Goal: Task Accomplishment & Management: Complete application form

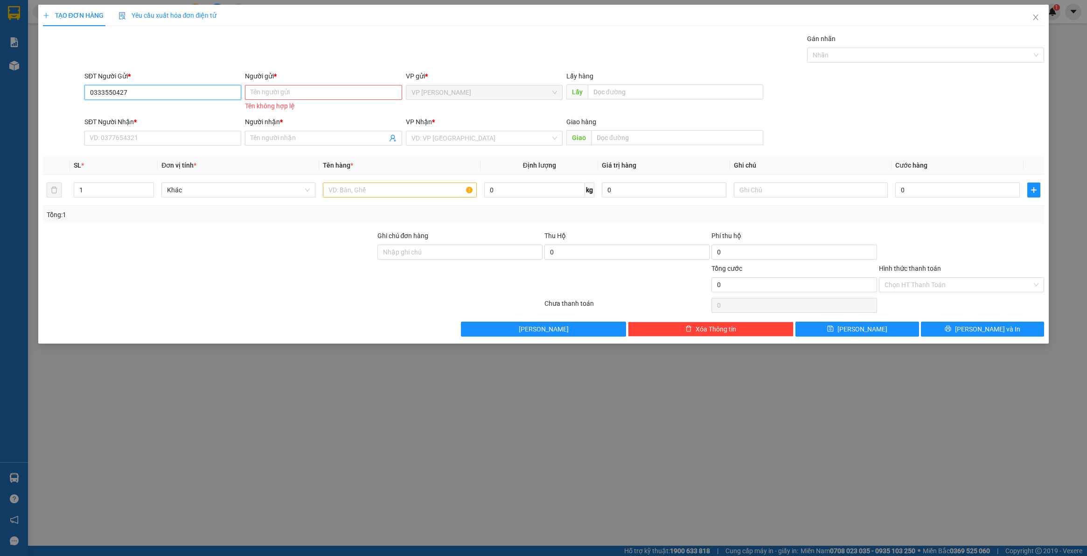
drag, startPoint x: 169, startPoint y: 90, endPoint x: 33, endPoint y: 113, distance: 137.8
click at [13, 113] on div "TẠO ĐƠN HÀNG Yêu cầu xuất hóa đơn điện tử Transit Pickup Surcharge Ids Transit …" at bounding box center [543, 278] width 1087 height 556
paste input "0846334879"
type input "0846334879"
paste input "0846334879"
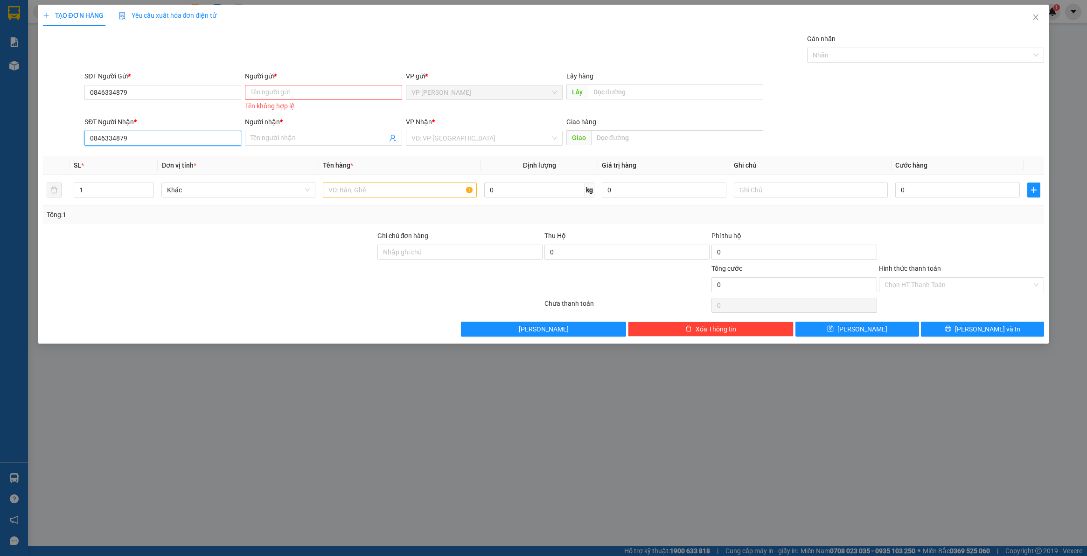
type input "0846334879"
click at [298, 89] on input "Người gửi *" at bounding box center [323, 92] width 157 height 15
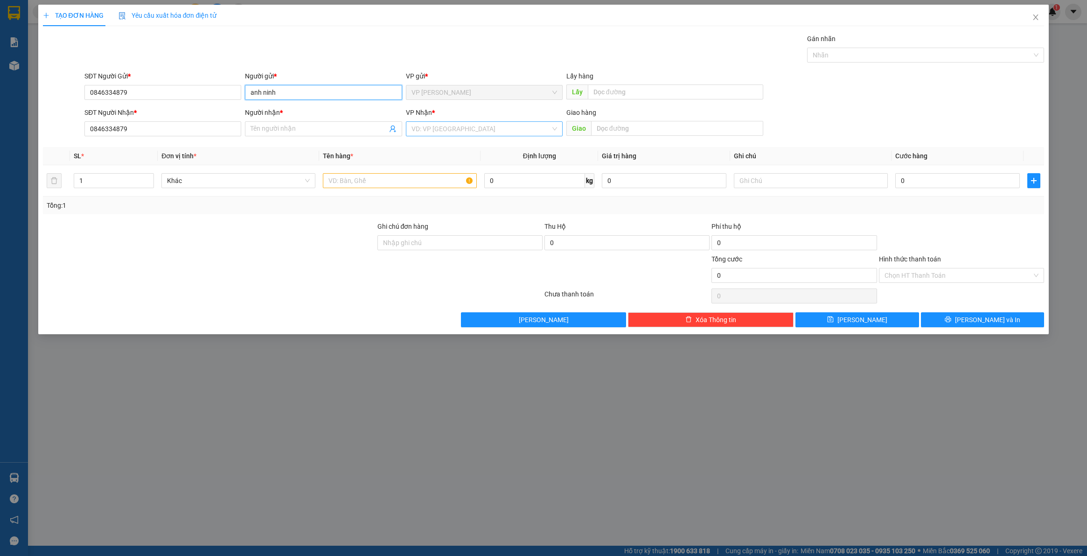
type input "anh ninh"
click at [505, 134] on input "search" at bounding box center [481, 129] width 139 height 14
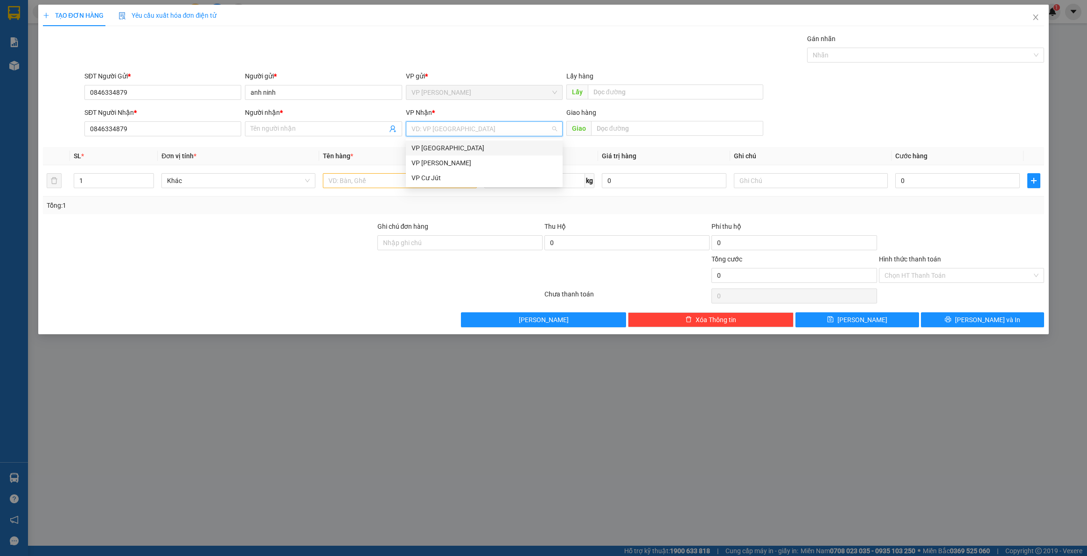
drag, startPoint x: 449, startPoint y: 152, endPoint x: 416, endPoint y: 144, distance: 33.6
click at [446, 150] on div "VP [GEOGRAPHIC_DATA]" at bounding box center [485, 148] width 146 height 10
click at [360, 132] on input "Người nhận *" at bounding box center [319, 129] width 136 height 10
type input "anh ninh"
click at [370, 187] on input "text" at bounding box center [400, 180] width 154 height 15
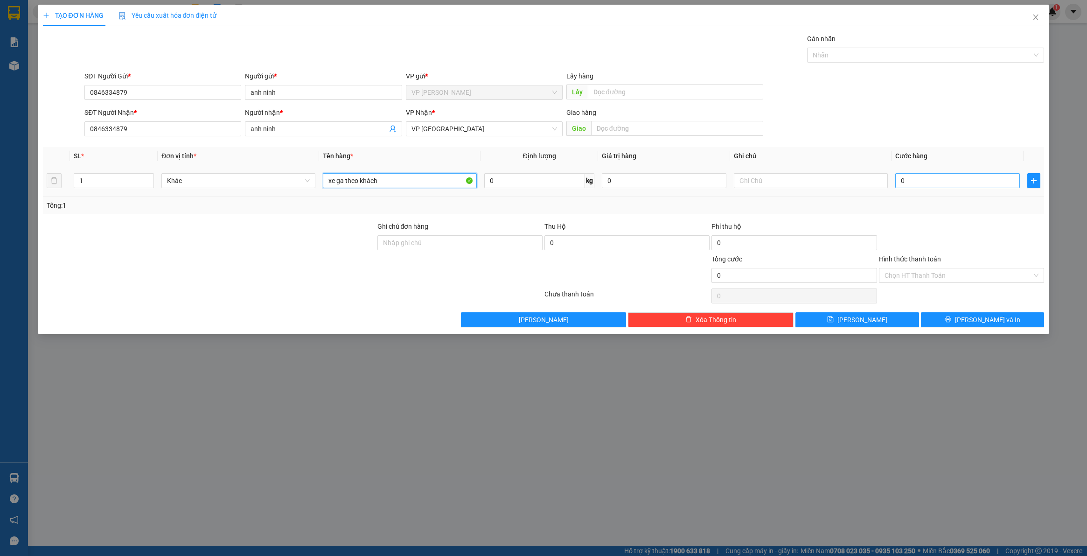
type input "xe ga theo khách"
click at [913, 179] on input "0" at bounding box center [958, 180] width 125 height 15
type input "3"
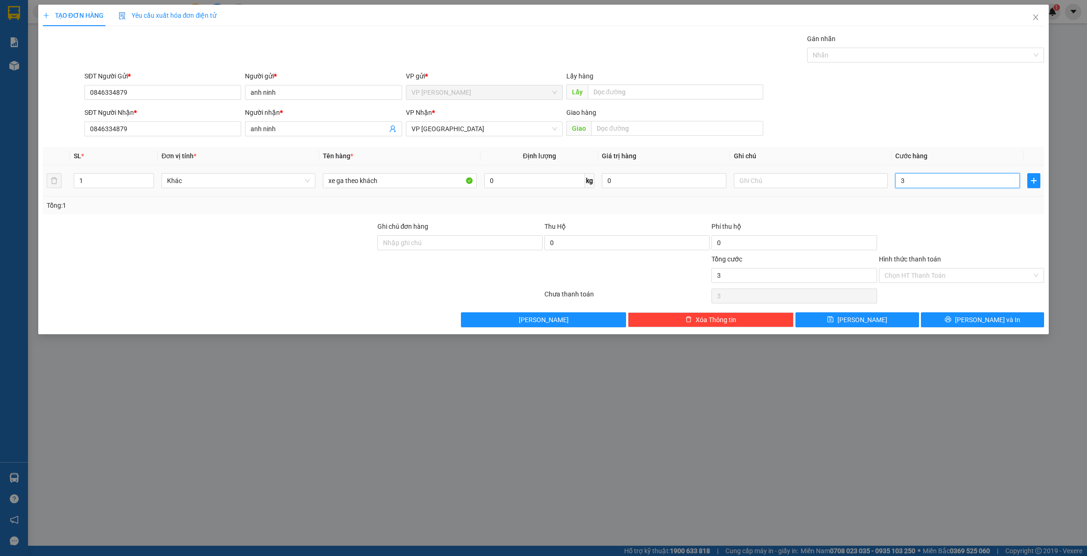
type input "30"
type input "300"
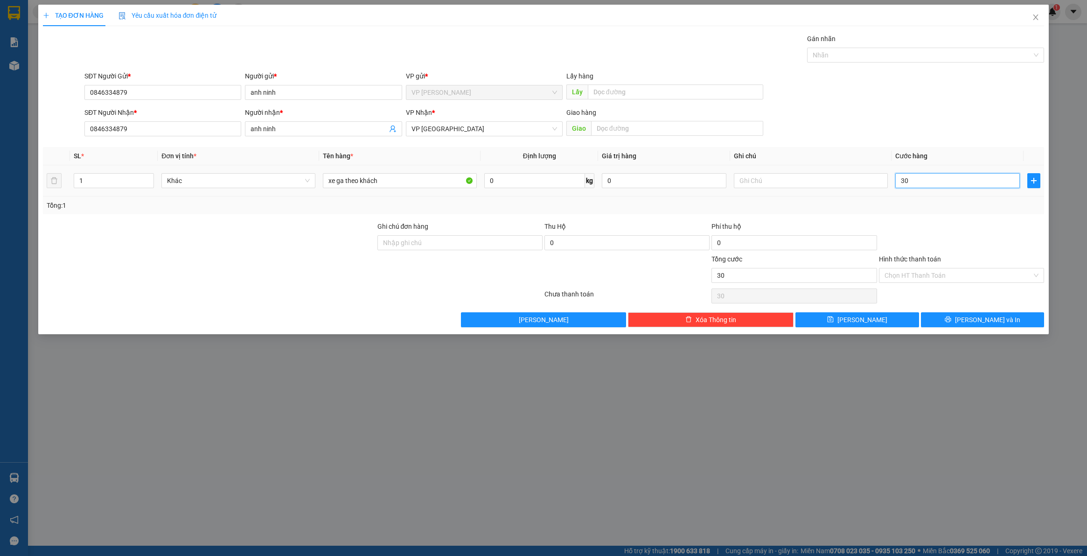
type input "300"
type input "3.000"
type input "30.000"
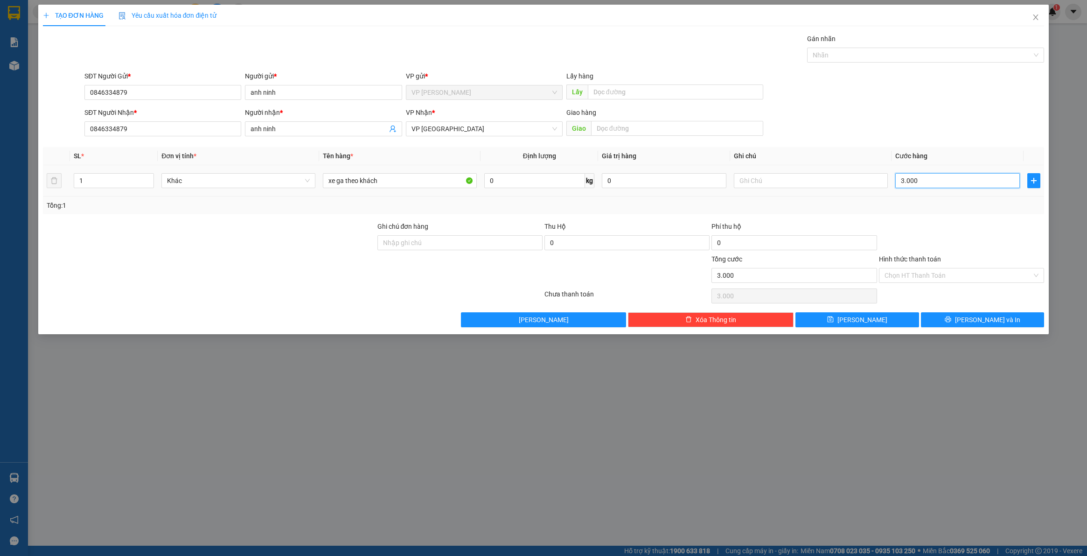
type input "30.000"
type input "300.000"
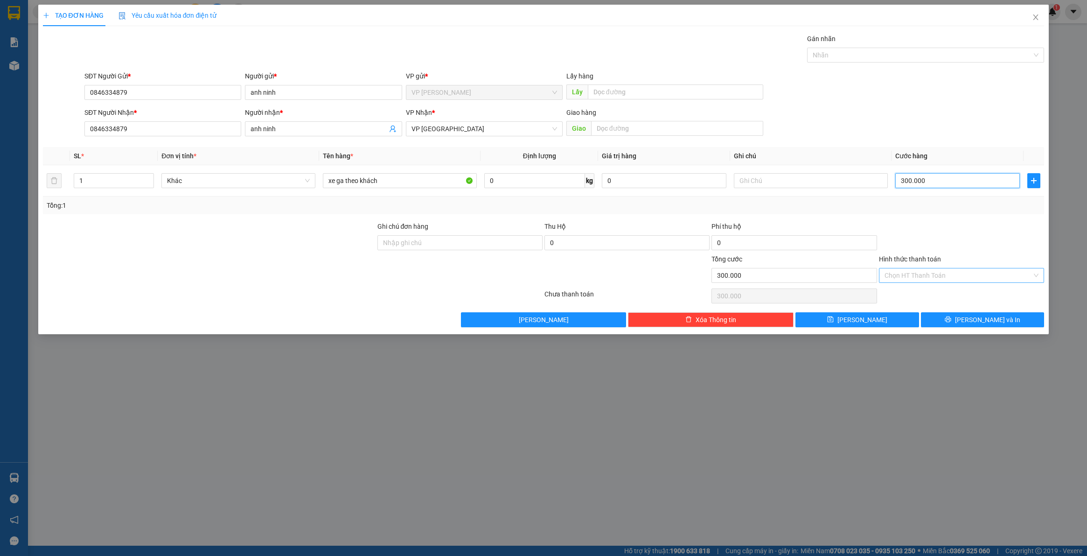
type input "300.000"
click at [892, 276] on input "Hình thức thanh toán" at bounding box center [958, 275] width 147 height 14
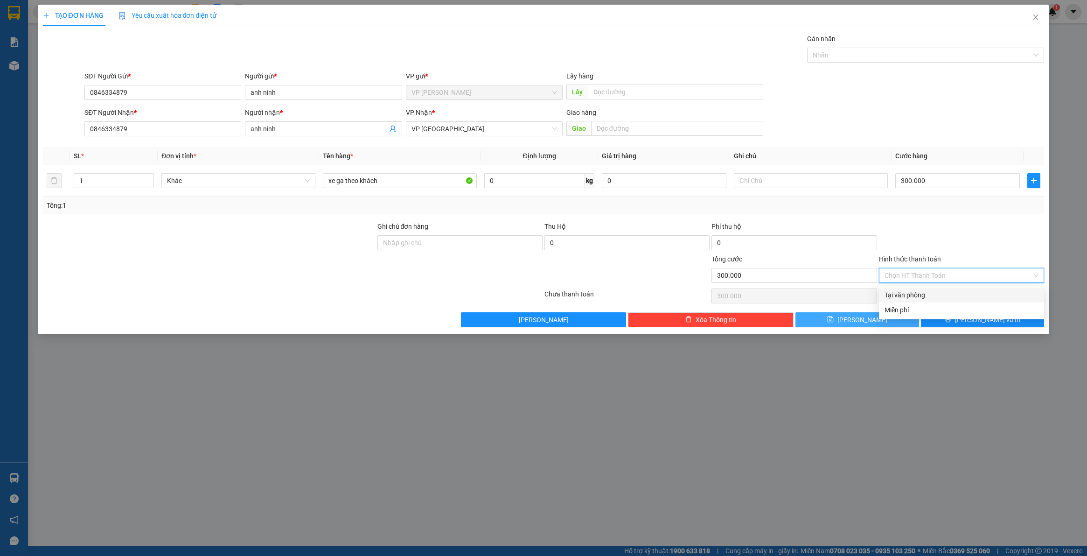
drag, startPoint x: 898, startPoint y: 292, endPoint x: 855, endPoint y: 317, distance: 50.2
click at [898, 293] on div "Tại văn phòng" at bounding box center [962, 295] width 154 height 10
type input "0"
click at [833, 318] on icon "save" at bounding box center [830, 319] width 6 height 6
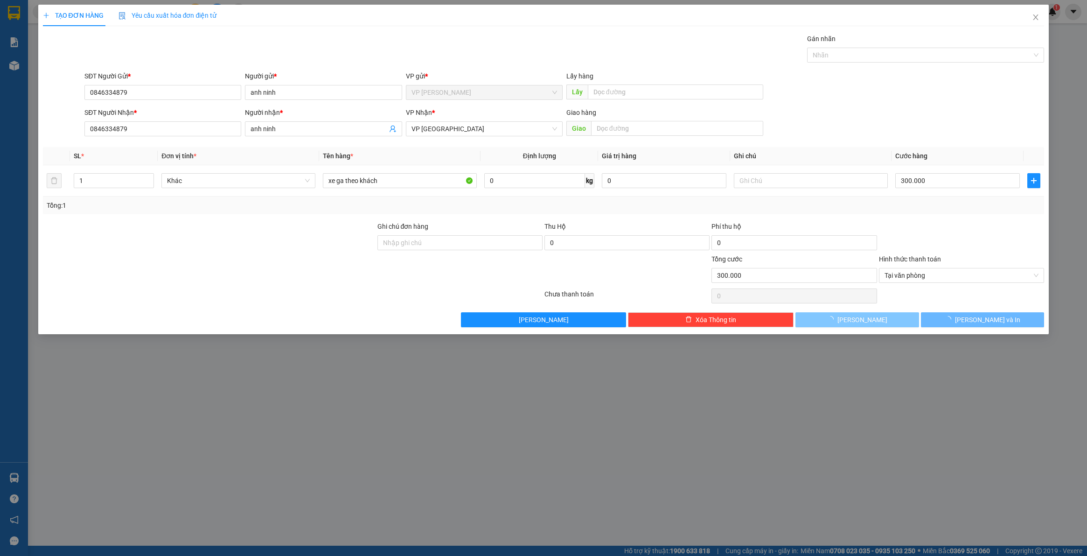
type input "0"
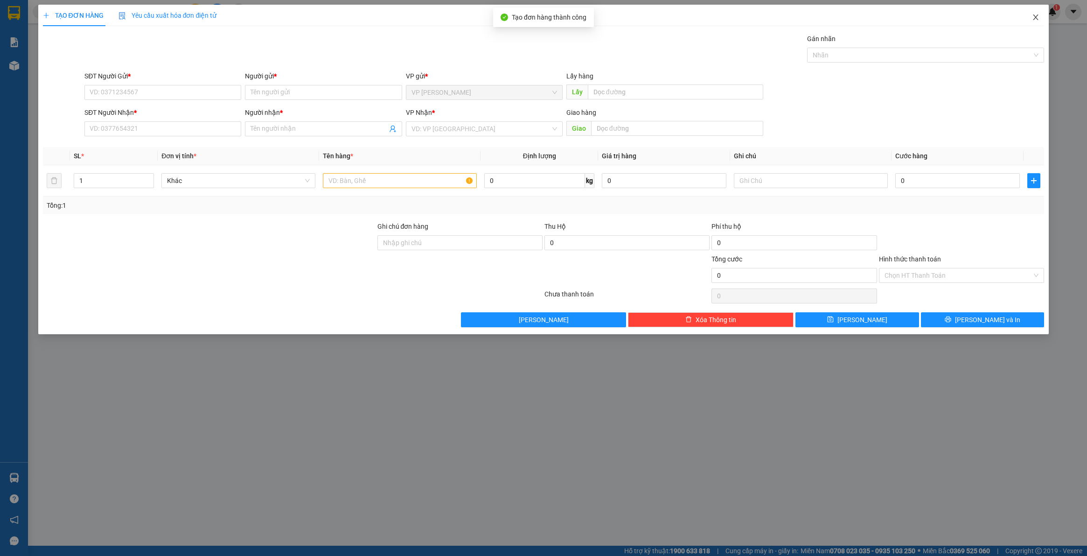
click at [1041, 14] on span "Close" at bounding box center [1036, 18] width 26 height 26
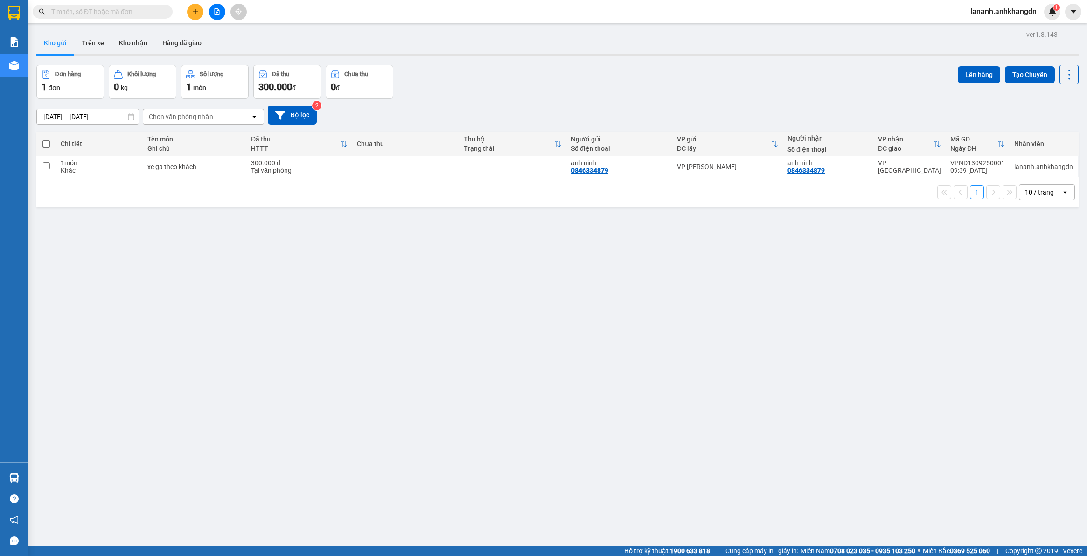
click at [184, 13] on div at bounding box center [217, 12] width 70 height 16
click at [197, 15] on button at bounding box center [195, 12] width 16 height 16
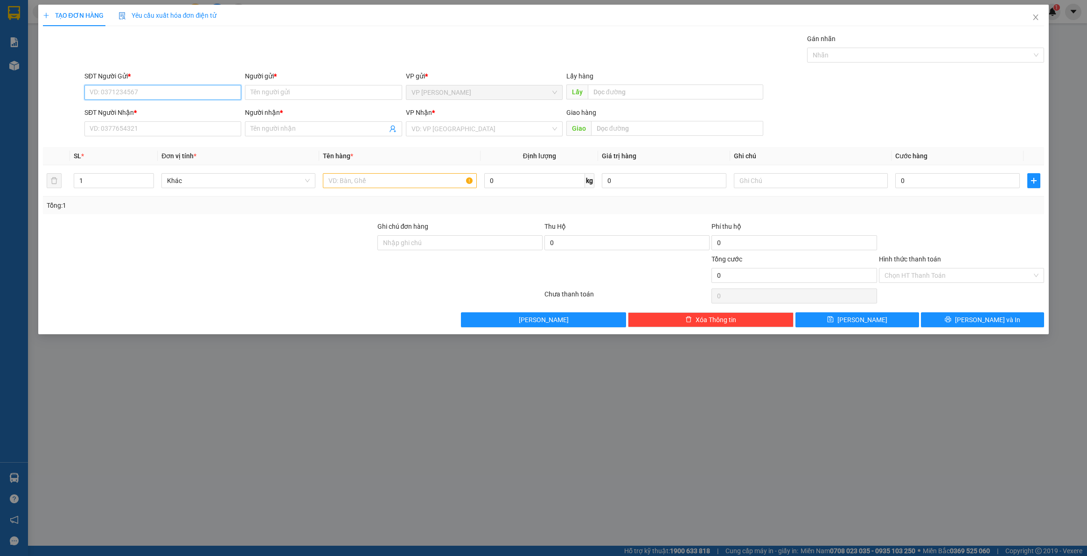
paste input "0798495108"
type input "0798495108"
paste input "0798495108"
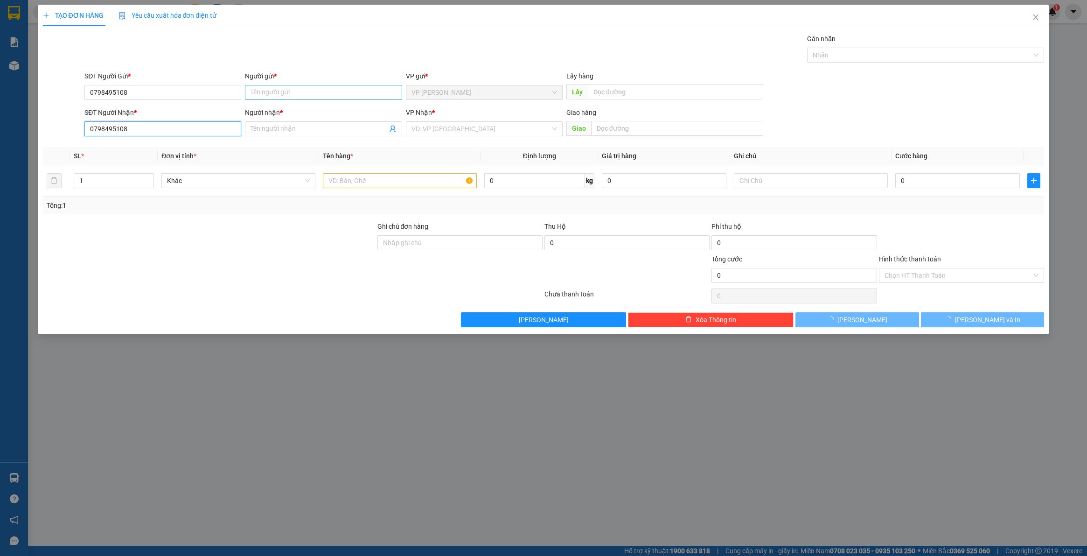
type input "0798495108"
click at [280, 90] on input "Người gửi *" at bounding box center [323, 92] width 157 height 15
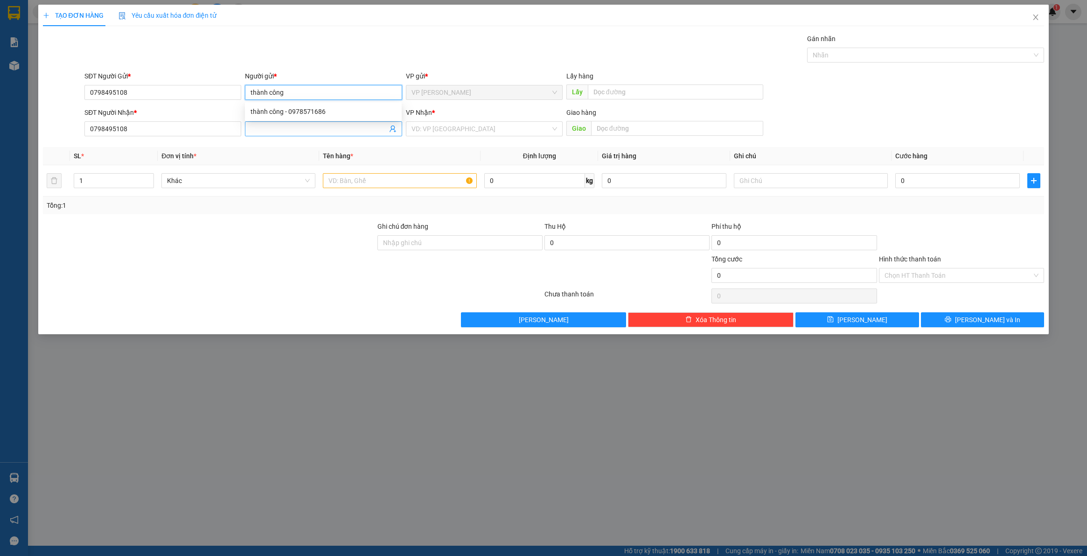
type input "thành công"
click at [298, 126] on input "Người nhận *" at bounding box center [319, 129] width 136 height 10
type input "thành công"
drag, startPoint x: 311, startPoint y: 98, endPoint x: 191, endPoint y: 98, distance: 119.5
click at [191, 98] on div "SĐT Người Gửi * 0798495108 Người gửi * thành công thành công VP gửi * VP [PERSO…" at bounding box center [565, 87] width 964 height 33
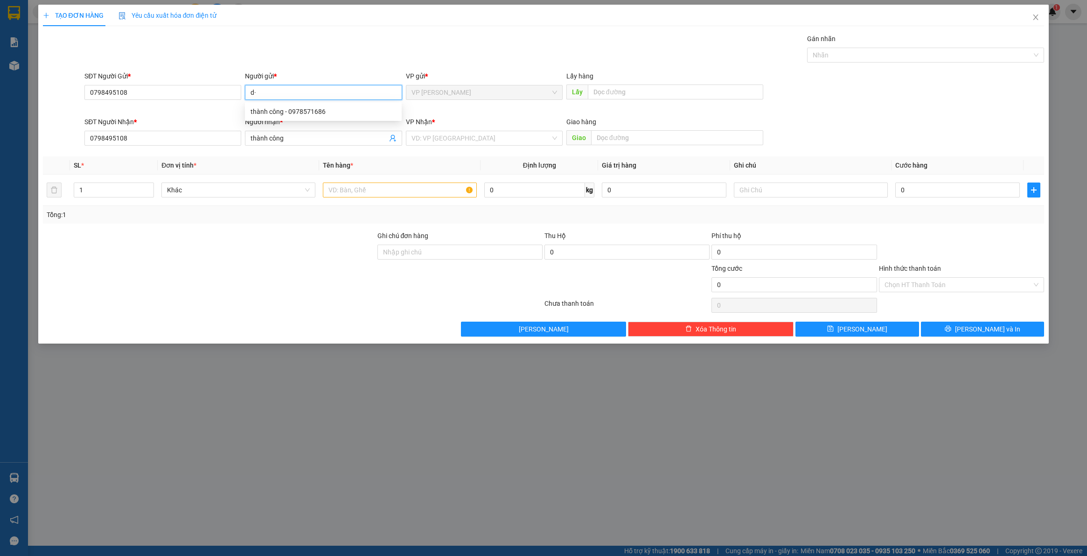
type input "d"
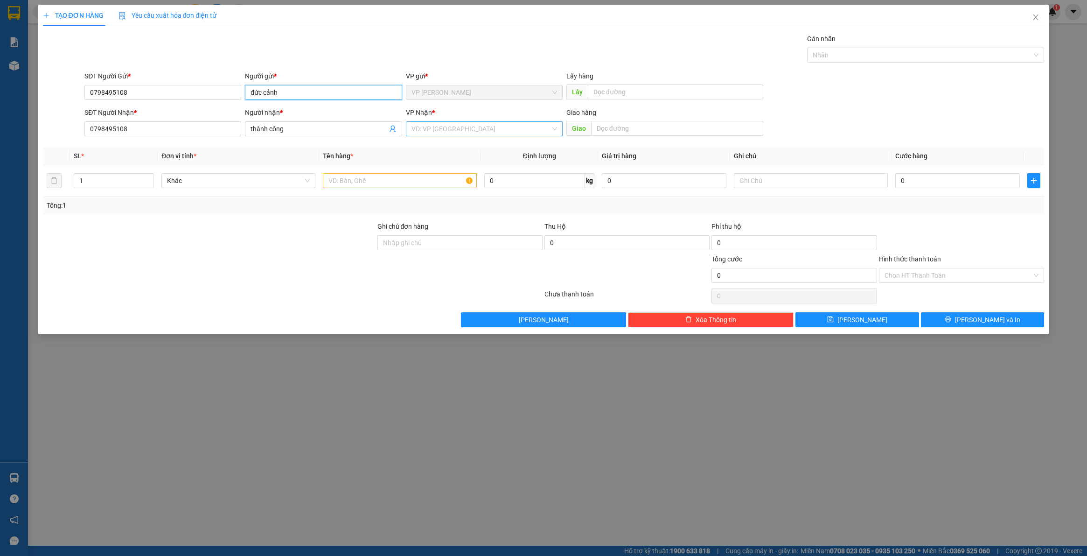
type input "đức cảnh"
click at [485, 136] on input "search" at bounding box center [481, 129] width 139 height 14
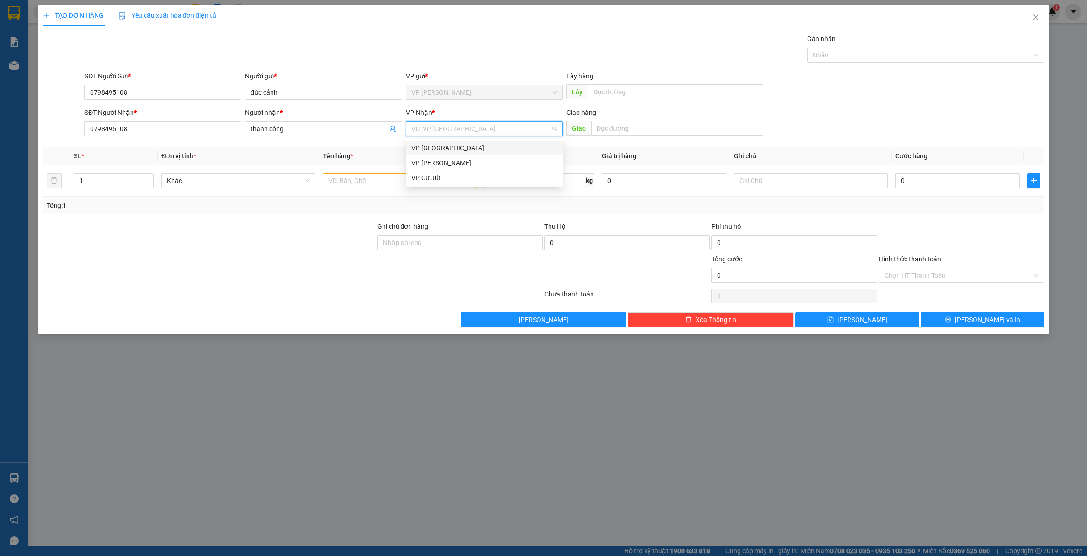
click at [461, 148] on div "VP [GEOGRAPHIC_DATA]" at bounding box center [485, 148] width 146 height 10
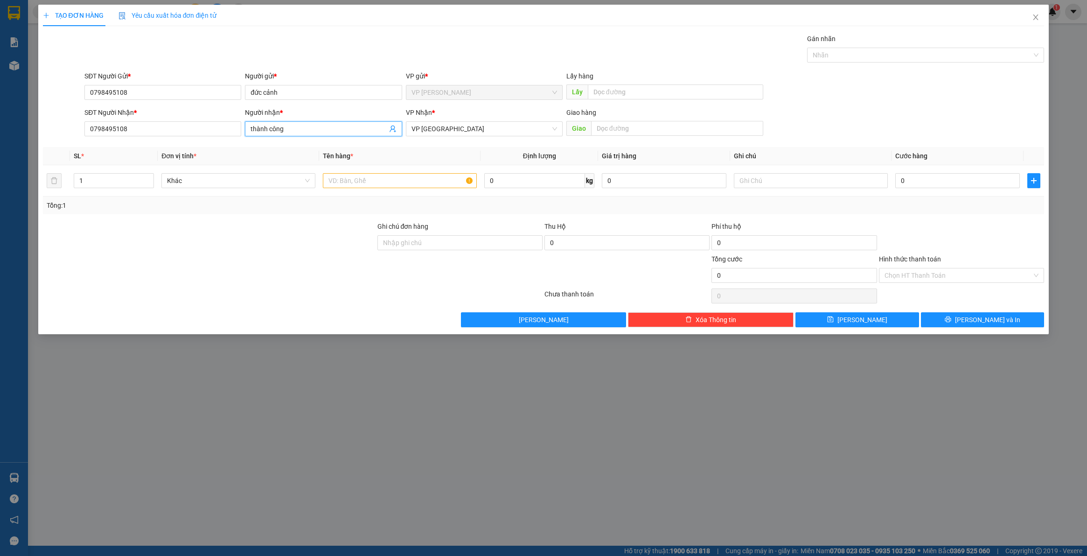
drag, startPoint x: 344, startPoint y: 129, endPoint x: 232, endPoint y: 147, distance: 113.5
click at [232, 147] on div "Transit Pickup Surcharge Ids Transit Deliver Surcharge Ids Transit Deliver Surc…" at bounding box center [544, 181] width 1002 height 294
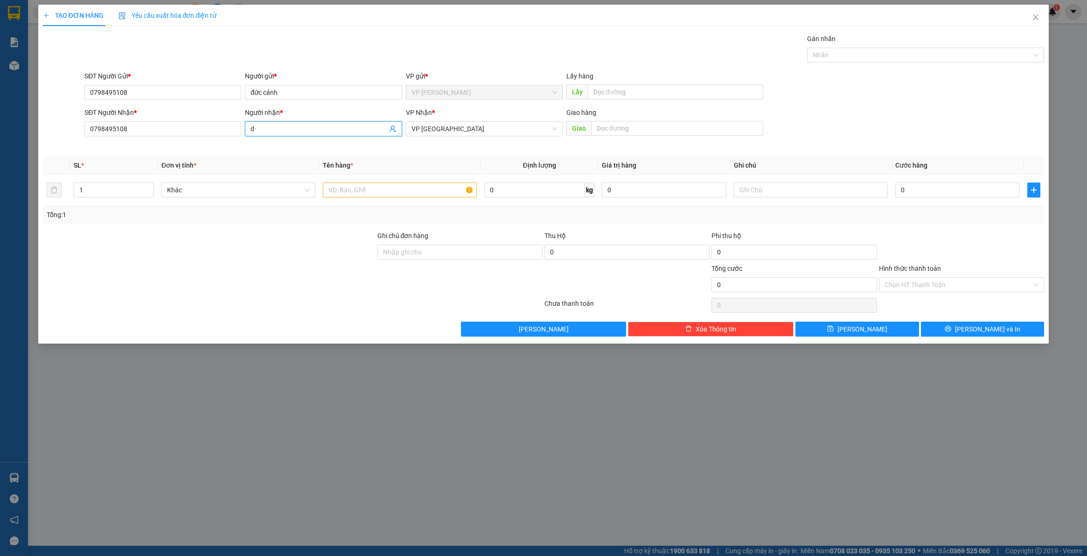
type input "d"
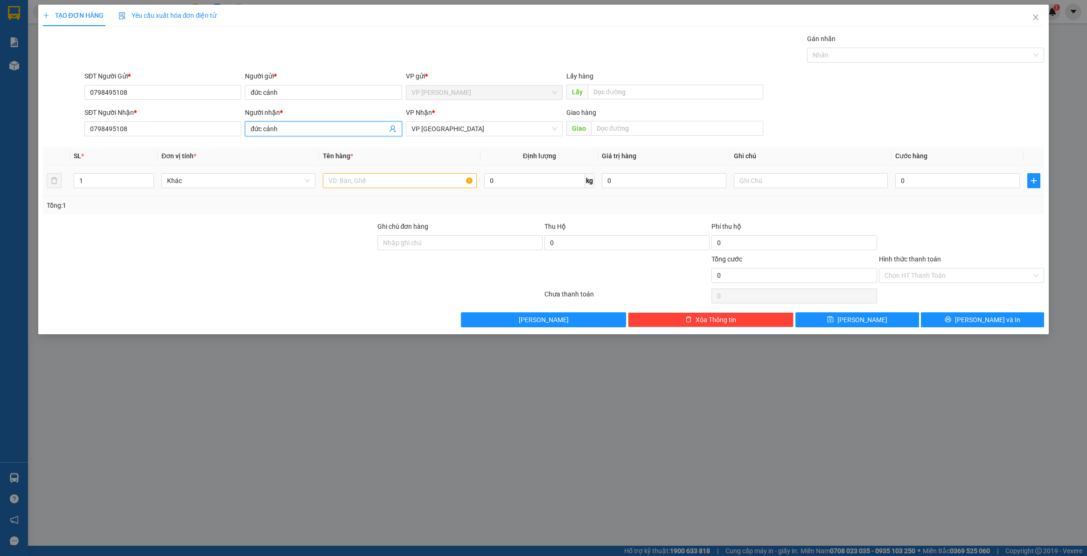
type input "đức cảnh"
click at [442, 174] on input "text" at bounding box center [400, 180] width 154 height 15
type input "xe số"
click at [942, 181] on input "0" at bounding box center [958, 180] width 125 height 15
type input "2"
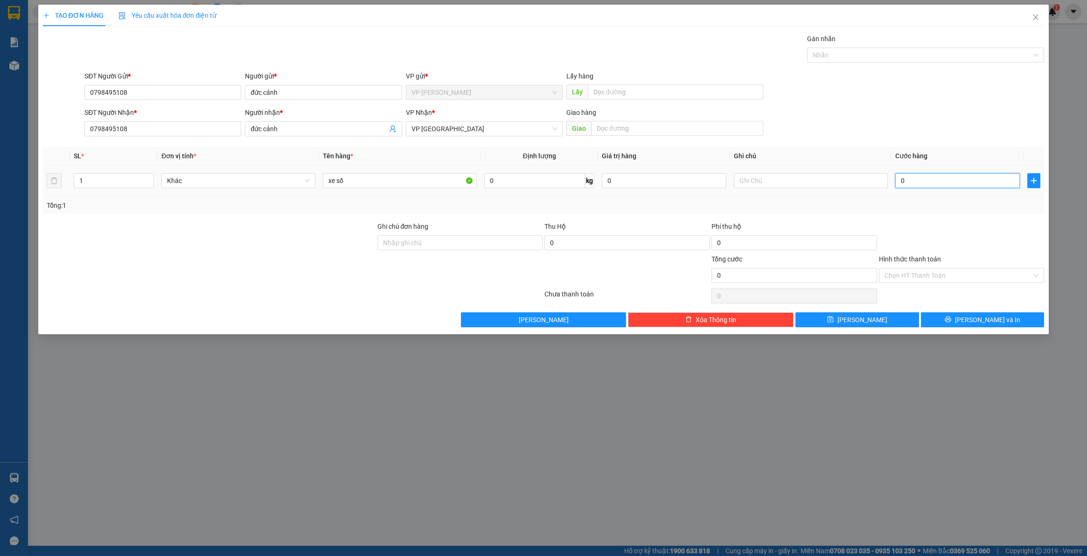
type input "2"
type input "20"
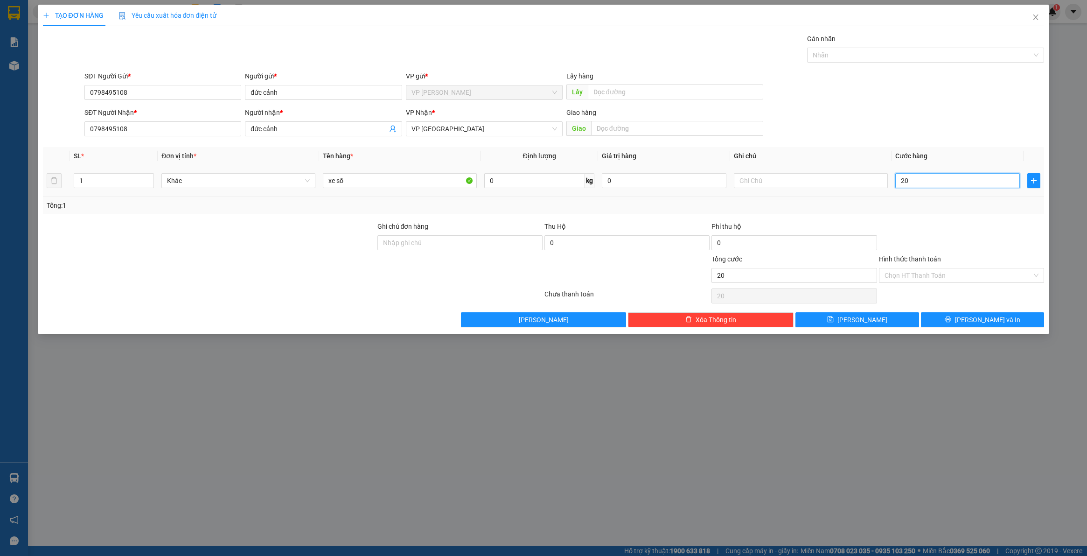
type input "200"
type input "2.000"
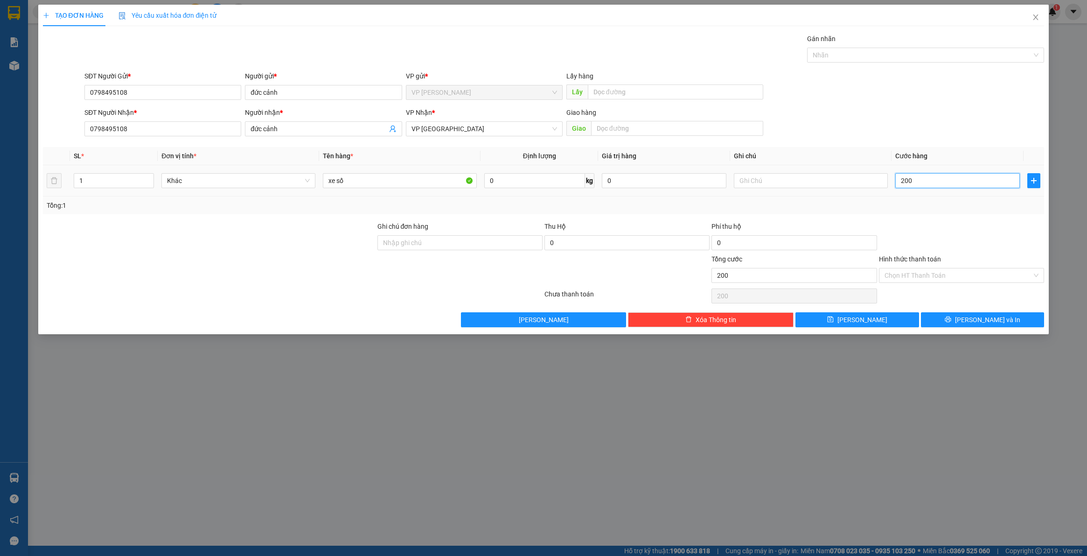
type input "2.000"
type input "20.000"
type input "200.000"
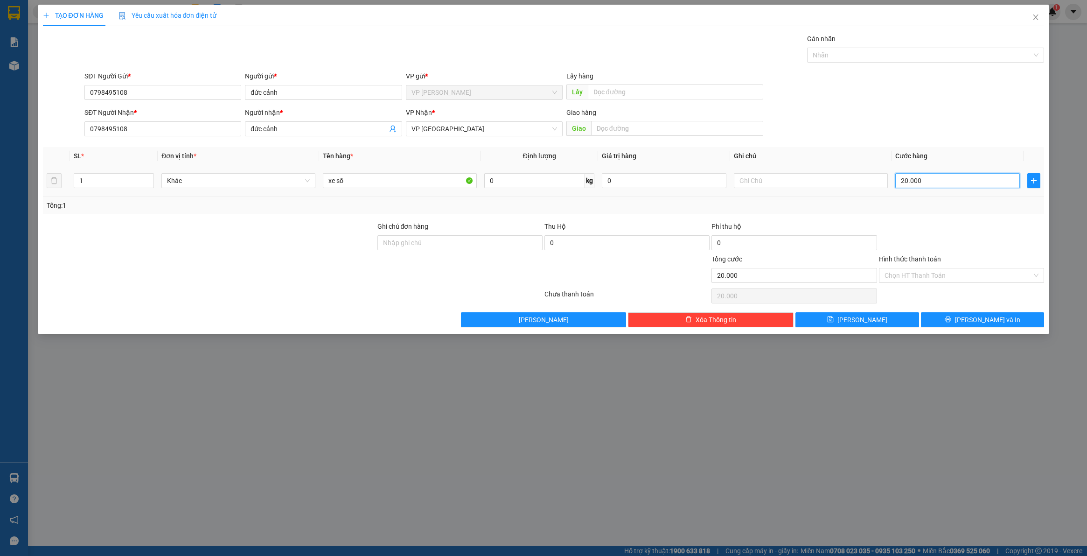
type input "200.000"
click at [911, 280] on input "Hình thức thanh toán" at bounding box center [958, 275] width 147 height 14
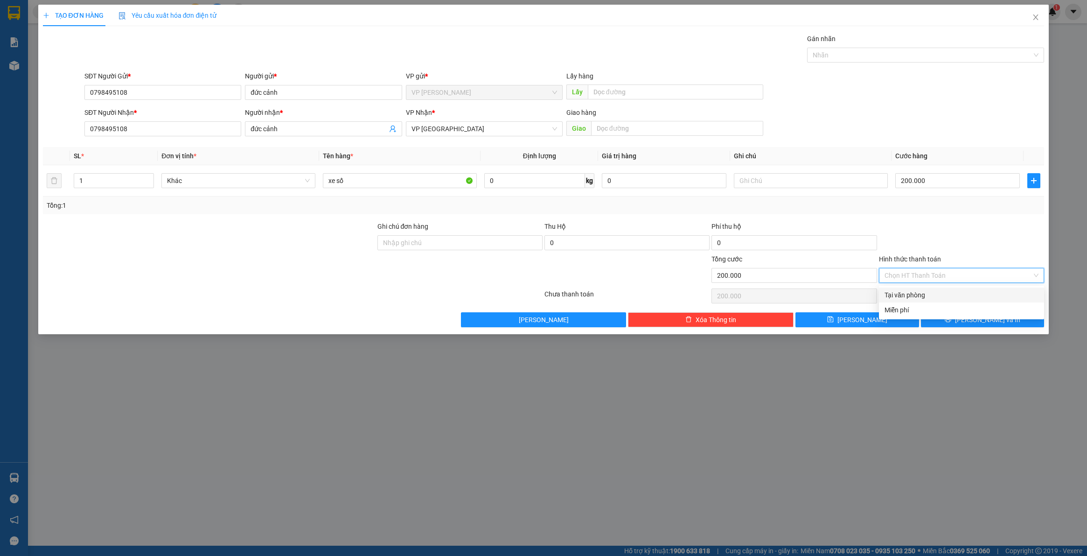
drag, startPoint x: 897, startPoint y: 294, endPoint x: 847, endPoint y: 262, distance: 59.8
click at [897, 294] on div "Tại văn phòng" at bounding box center [962, 295] width 154 height 10
type input "0"
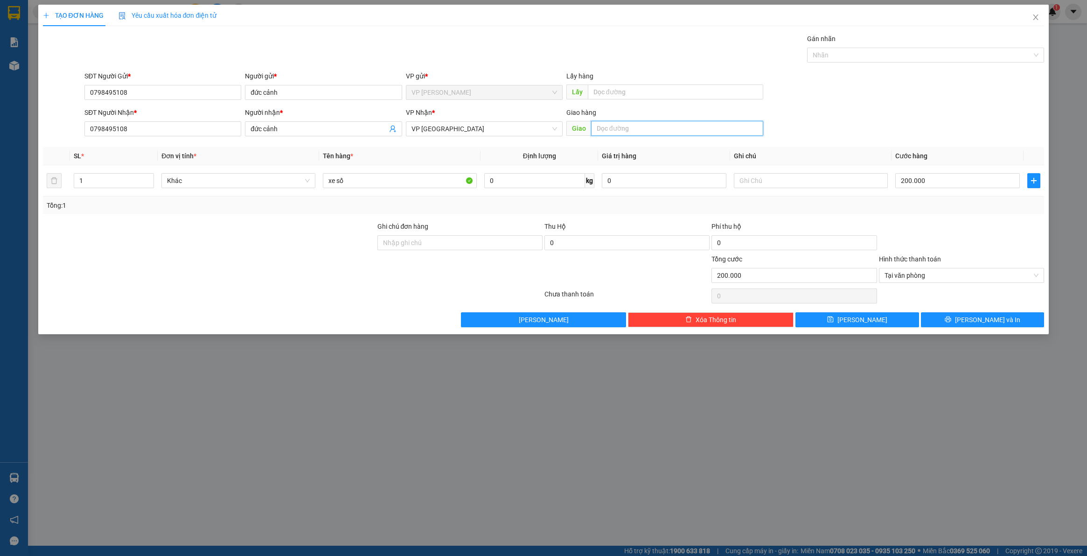
click at [639, 134] on input "text" at bounding box center [677, 128] width 172 height 15
type input "kiến đức"
click at [833, 320] on icon "save" at bounding box center [830, 319] width 6 height 6
type input "0"
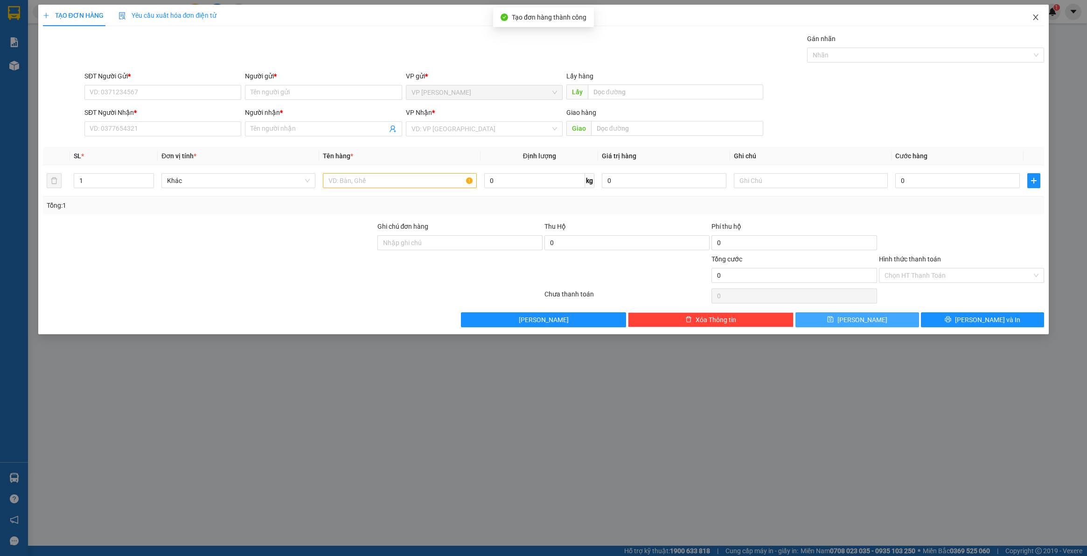
click at [1039, 17] on icon "close" at bounding box center [1035, 17] width 7 height 7
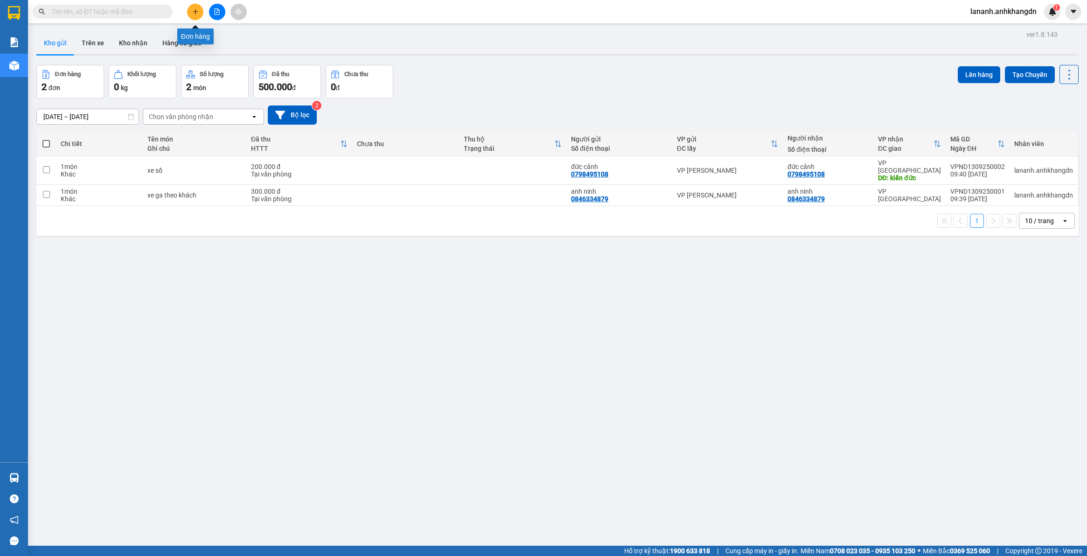
click at [199, 9] on button at bounding box center [195, 12] width 16 height 16
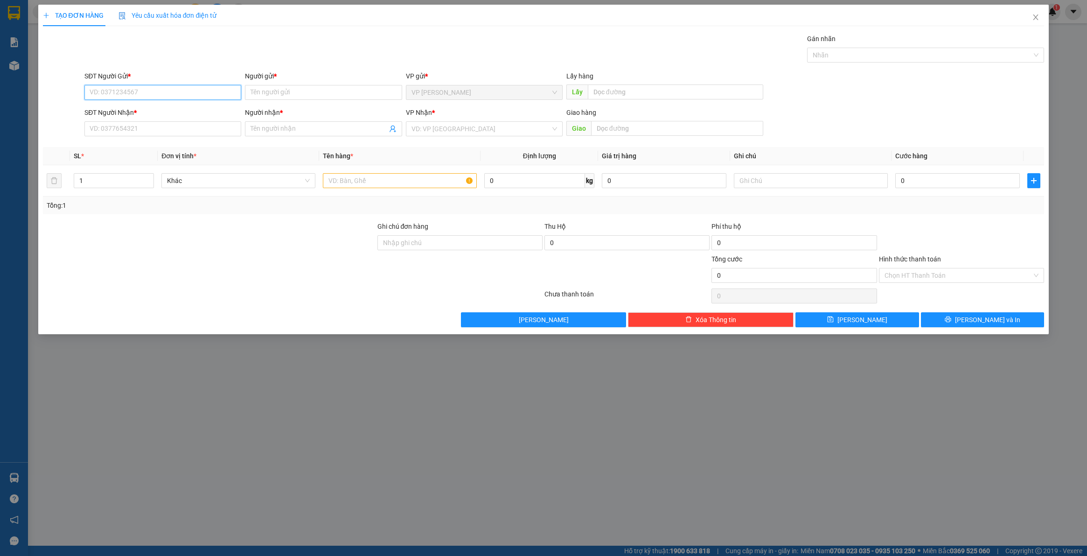
paste input "0395204647"
type input "0395204647"
paste input "0395204647"
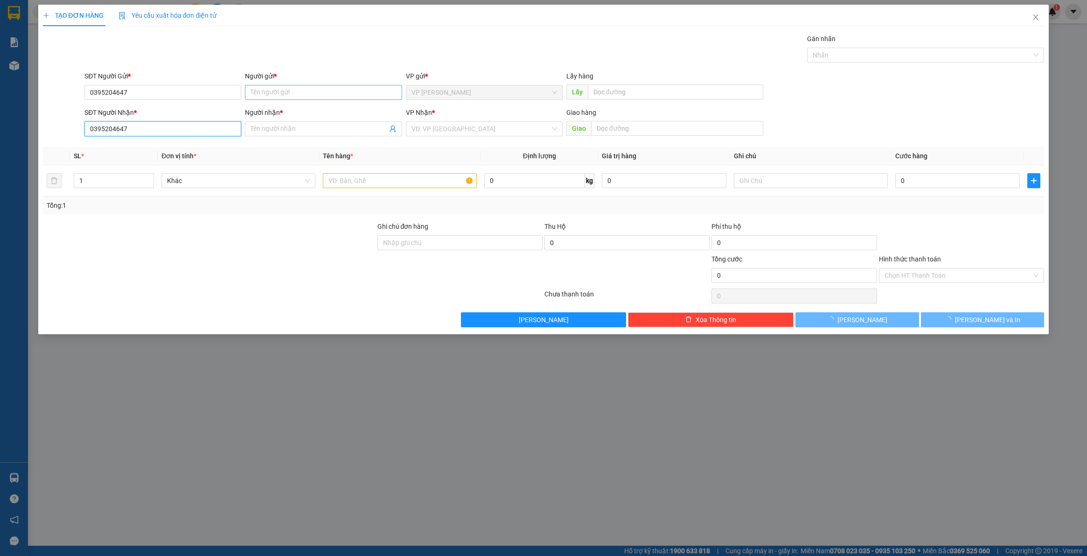
type input "0395204647"
click at [275, 93] on input "Người gửi *" at bounding box center [323, 92] width 157 height 15
type input "chị loan"
click at [299, 131] on input "Người nhận *" at bounding box center [319, 129] width 136 height 10
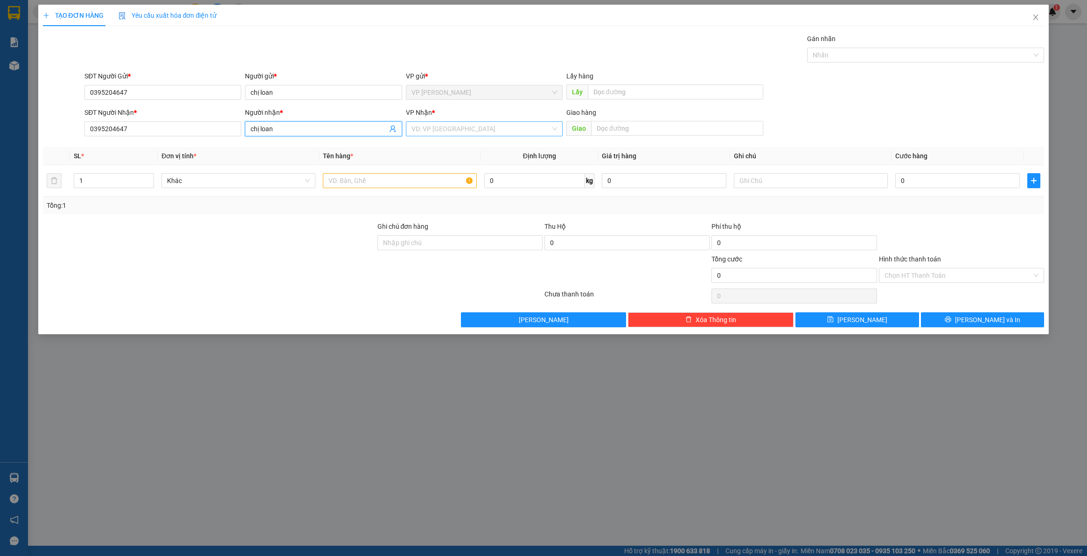
type input "chị loan"
click at [464, 128] on input "search" at bounding box center [481, 129] width 139 height 14
click at [454, 150] on div "VP [GEOGRAPHIC_DATA]" at bounding box center [485, 148] width 146 height 10
click at [386, 179] on input "text" at bounding box center [400, 180] width 154 height 15
type input "xe điện theo khách"
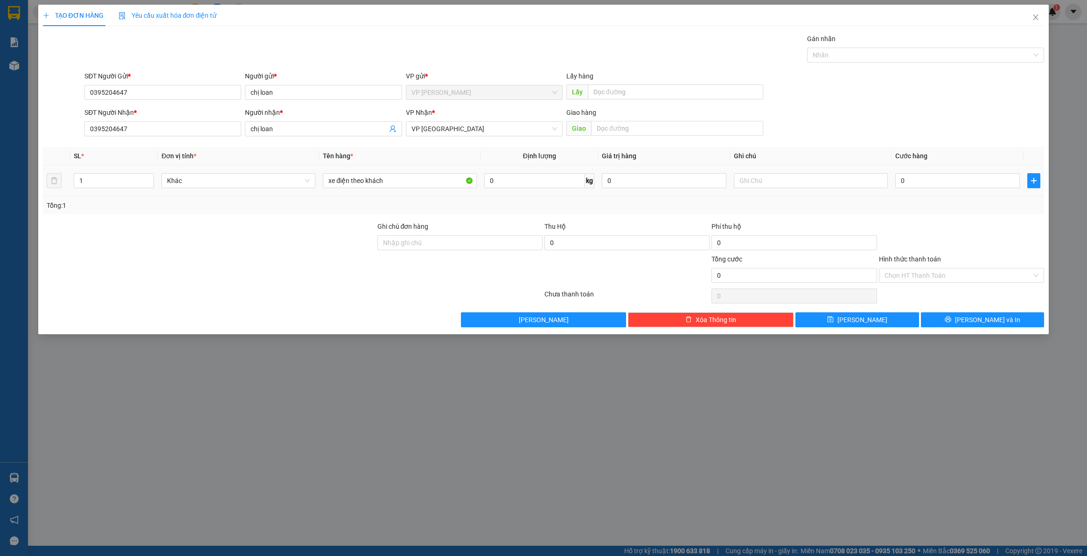
click at [939, 172] on div "0" at bounding box center [958, 180] width 125 height 19
click at [936, 178] on input "0" at bounding box center [958, 180] width 125 height 15
type input "2"
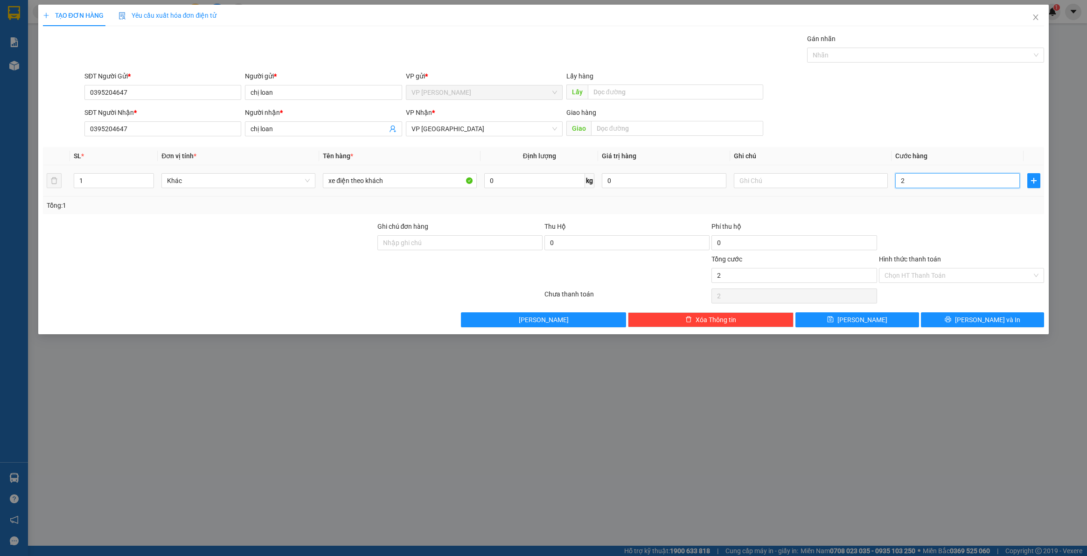
type input "20"
type input "200"
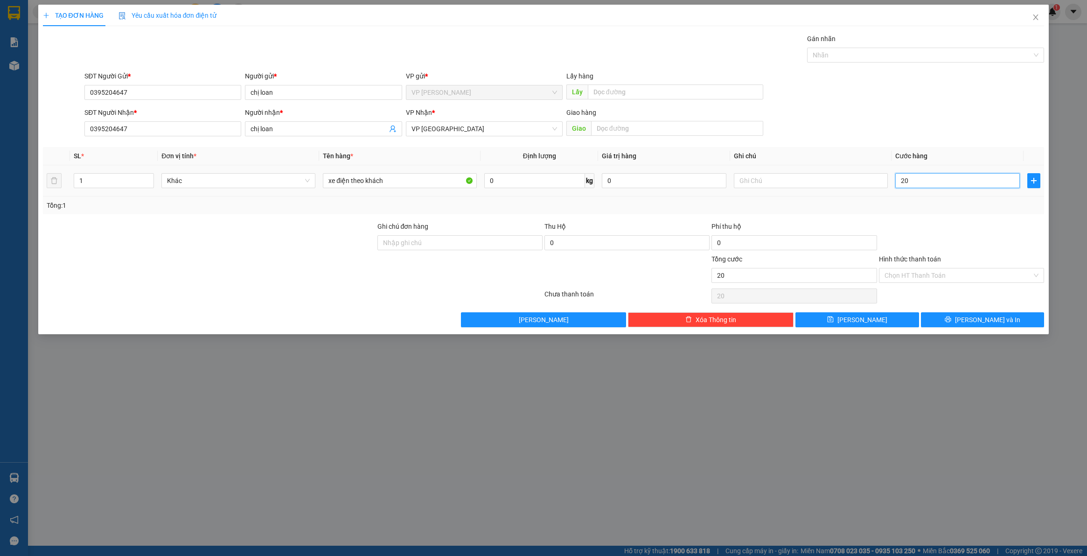
type input "200"
type input "2.000"
type input "20.000"
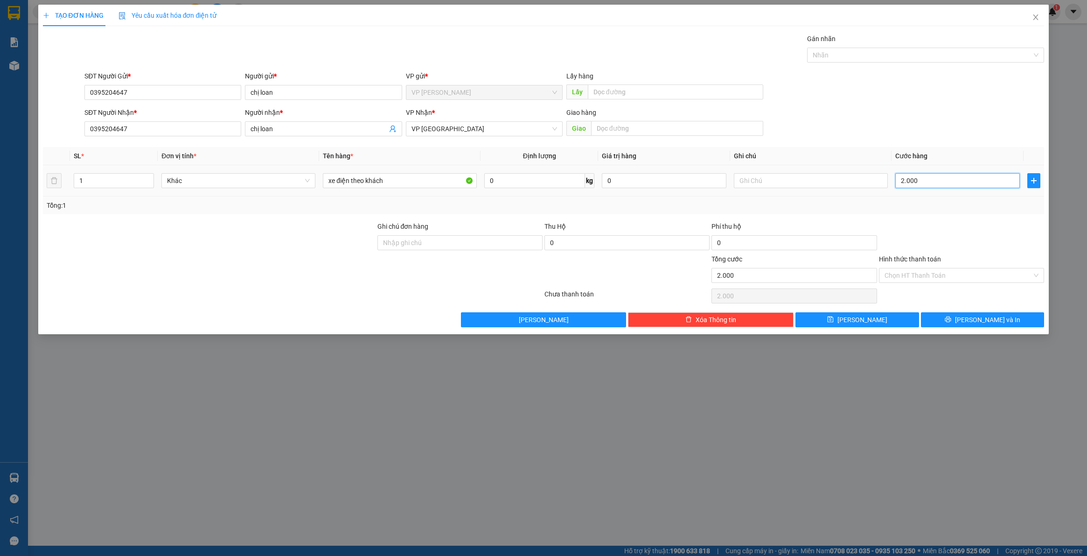
type input "20.000"
type input "200.000"
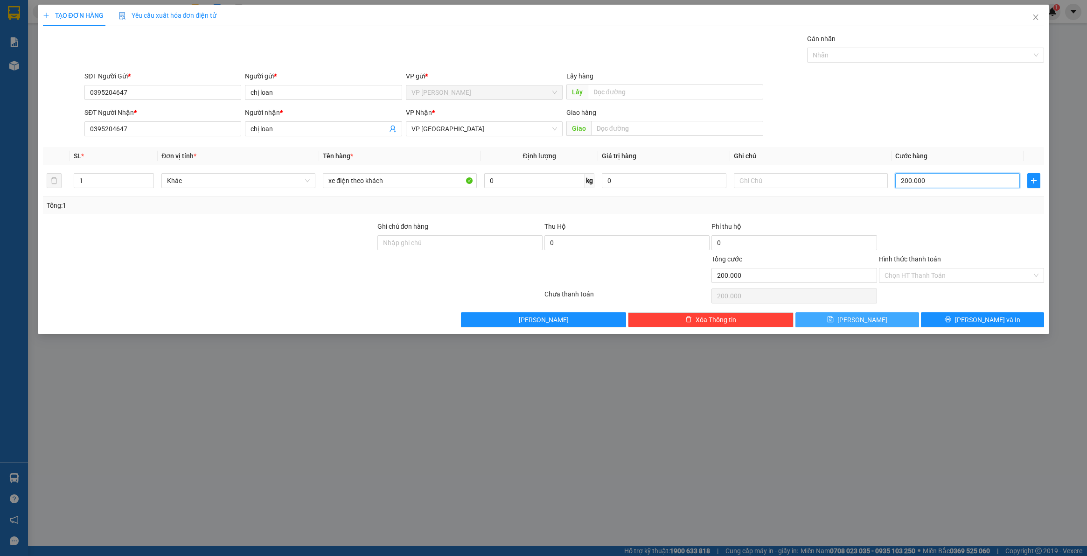
type input "200.000"
click at [896, 318] on button "[PERSON_NAME]" at bounding box center [858, 319] width 124 height 15
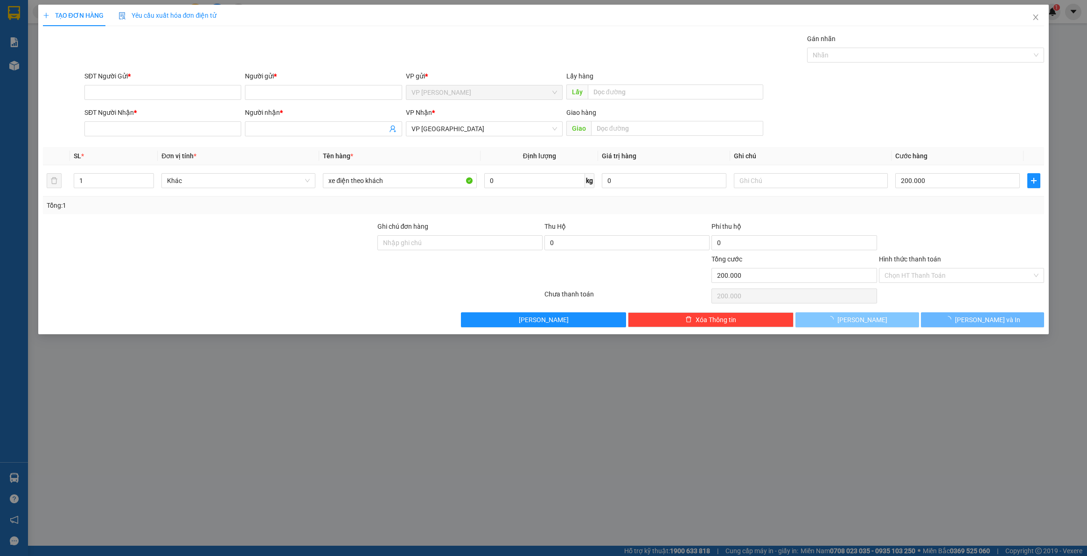
type input "0"
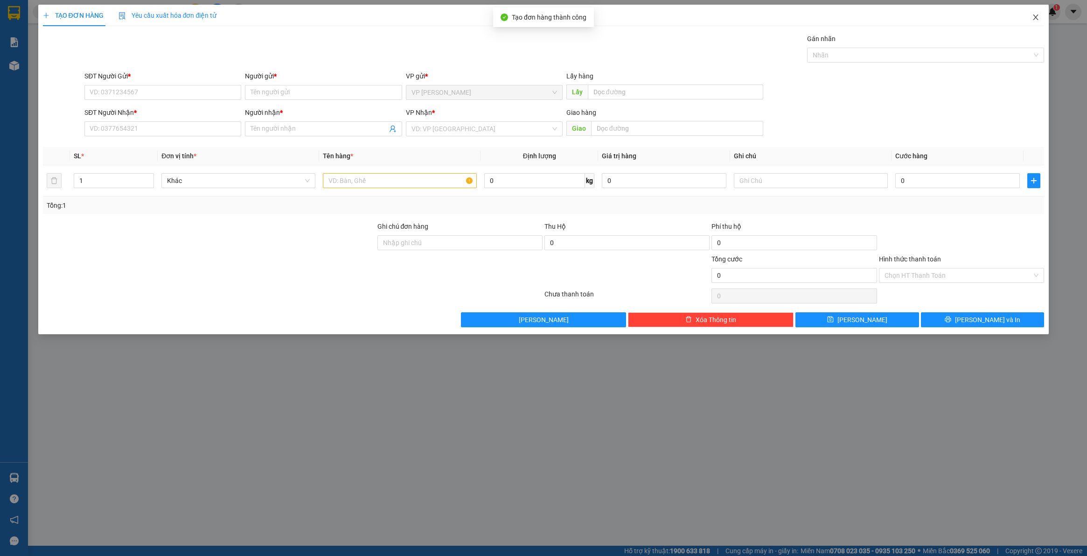
click at [1034, 14] on icon "close" at bounding box center [1035, 17] width 7 height 7
